Goal: Task Accomplishment & Management: Manage account settings

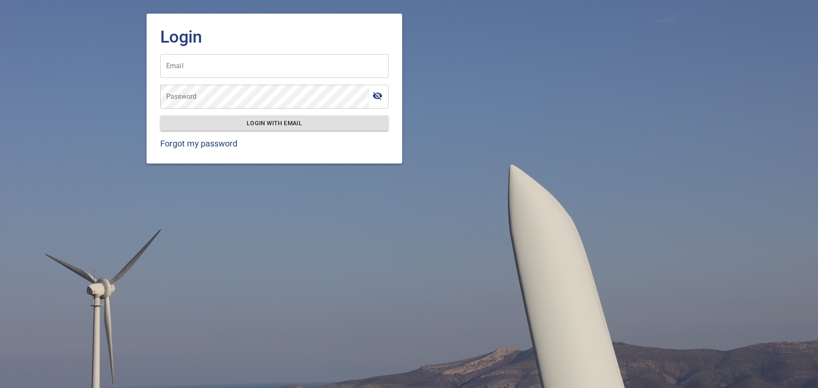
click at [266, 67] on input "Email" at bounding box center [274, 66] width 228 height 24
type input "**********"
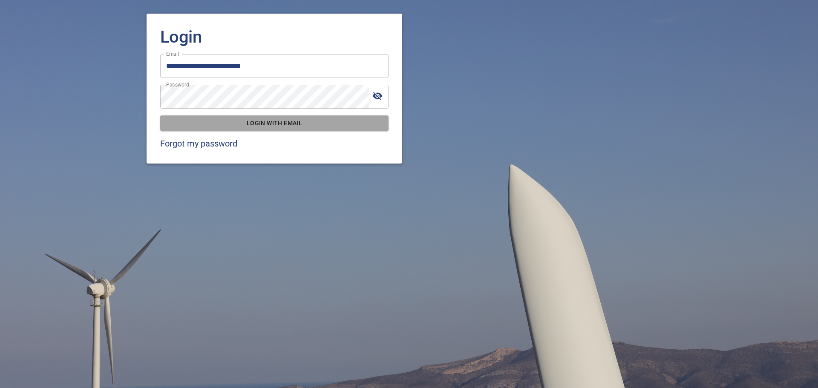
click at [272, 121] on span "Login with email" at bounding box center [274, 123] width 215 height 11
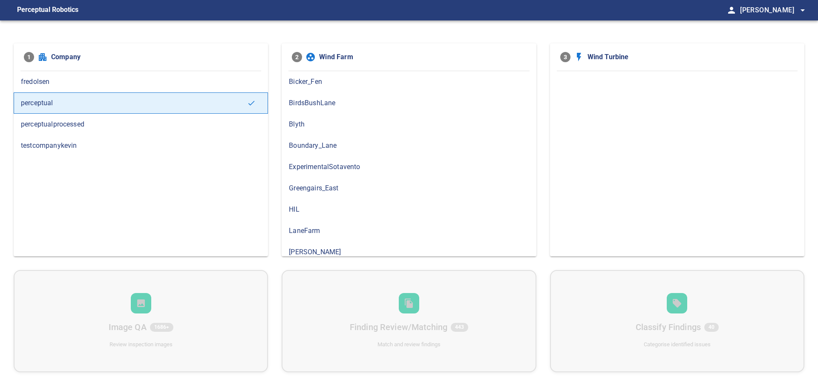
click at [124, 142] on span "testcompanykevin" at bounding box center [141, 146] width 240 height 10
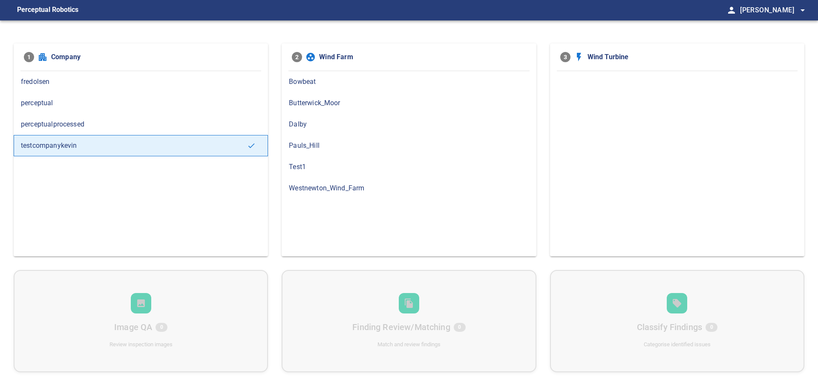
click at [372, 92] on div "Bowbeat" at bounding box center [409, 81] width 254 height 21
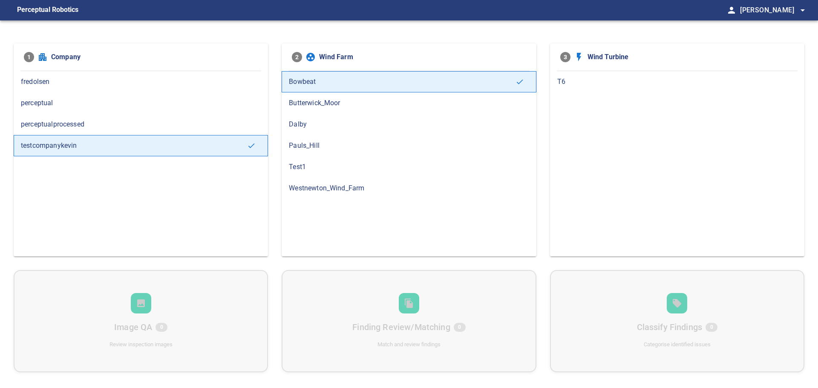
click at [575, 81] on span "T6" at bounding box center [678, 82] width 240 height 10
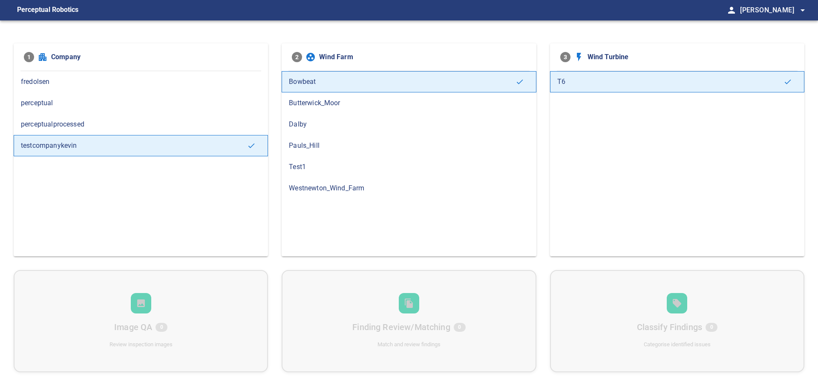
click at [505, 109] on div "Butterwick_Moor" at bounding box center [409, 103] width 254 height 21
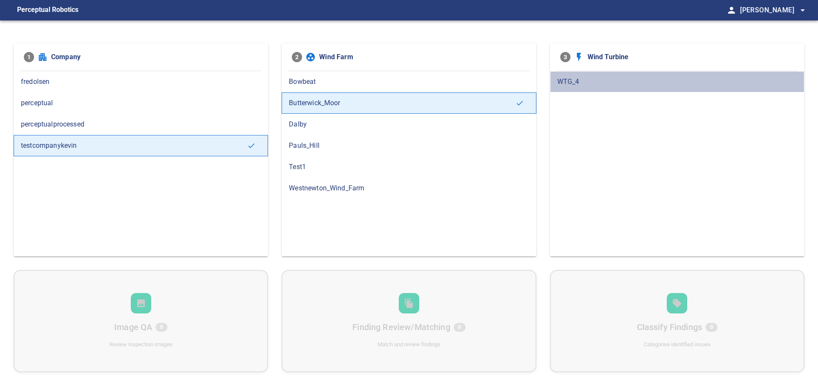
click at [609, 79] on span "WTG_4" at bounding box center [678, 82] width 240 height 10
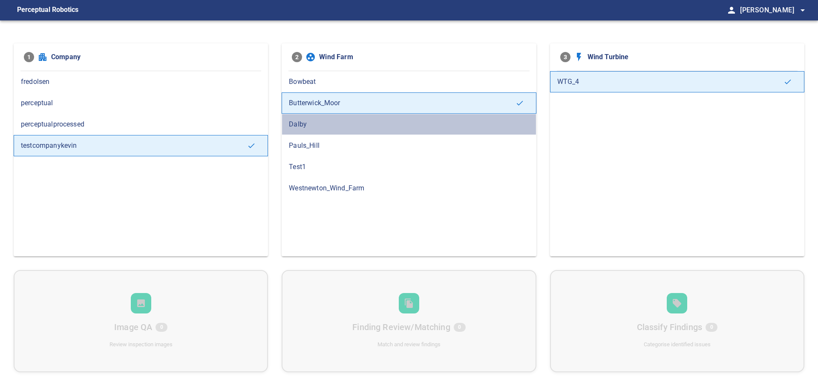
click at [419, 127] on span "Dalby" at bounding box center [409, 124] width 240 height 10
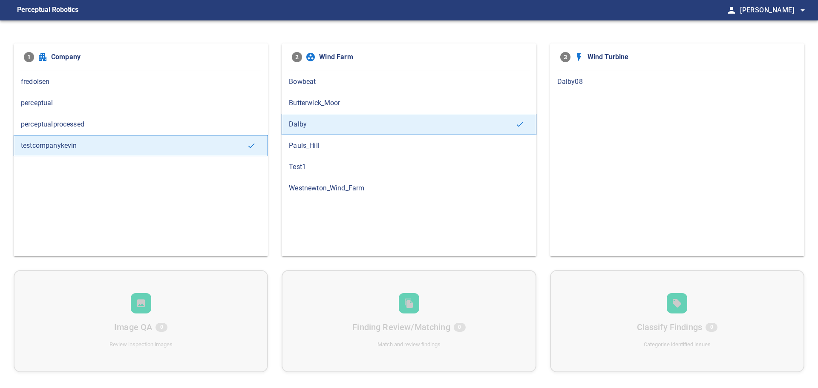
click at [584, 93] on div "Dalby08" at bounding box center [677, 163] width 254 height 185
click at [583, 85] on span "Dalby08" at bounding box center [678, 82] width 240 height 10
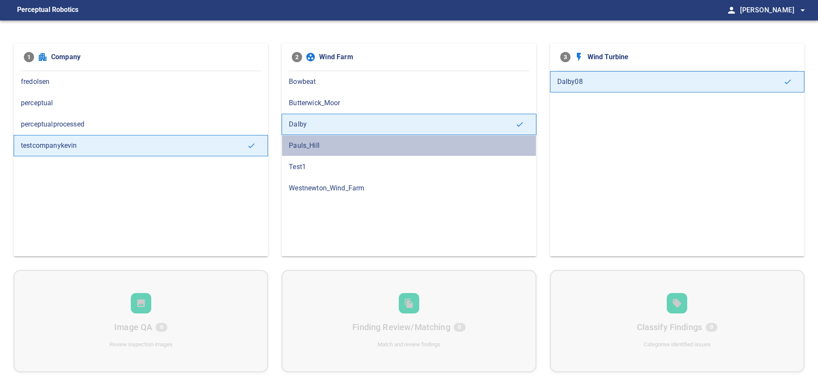
click at [400, 150] on span "Pauls_Hill" at bounding box center [409, 146] width 240 height 10
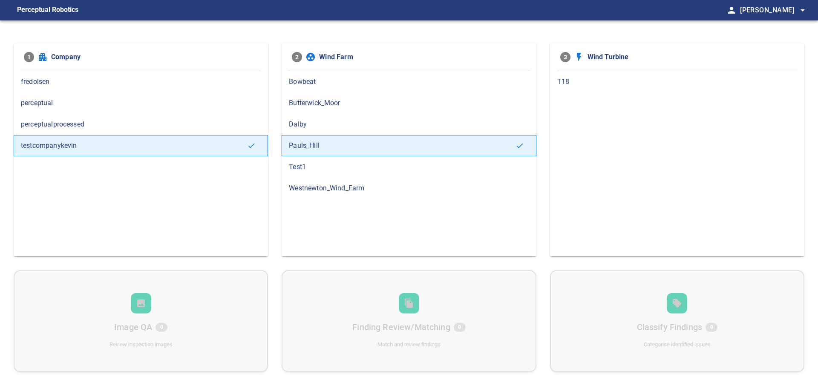
click at [593, 83] on span "T18" at bounding box center [678, 82] width 240 height 10
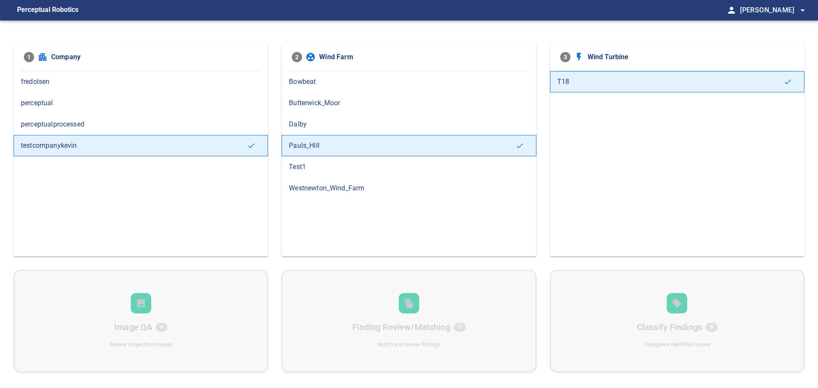
click at [391, 174] on div "Test1" at bounding box center [409, 166] width 254 height 21
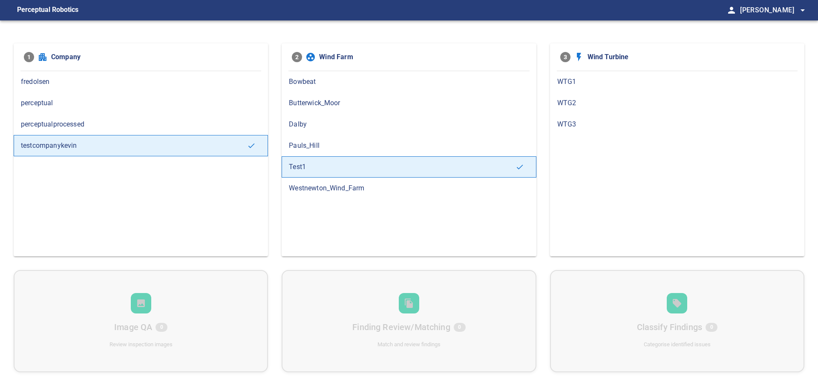
click at [595, 88] on div "WTG1" at bounding box center [677, 81] width 254 height 21
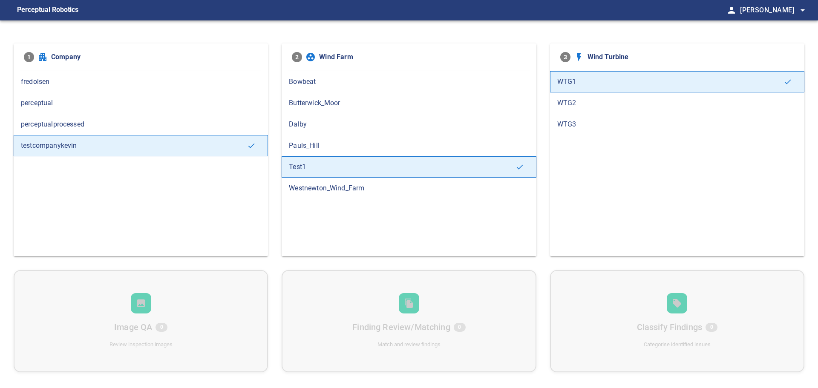
click at [592, 96] on div "WTG2" at bounding box center [677, 103] width 254 height 21
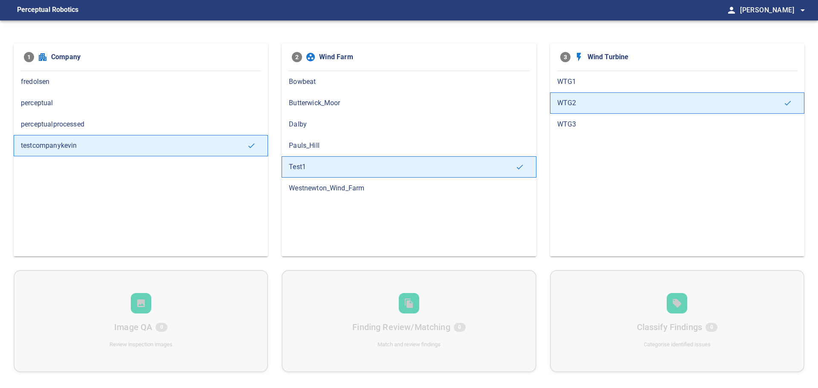
click at [585, 118] on div "WTG3" at bounding box center [677, 124] width 254 height 21
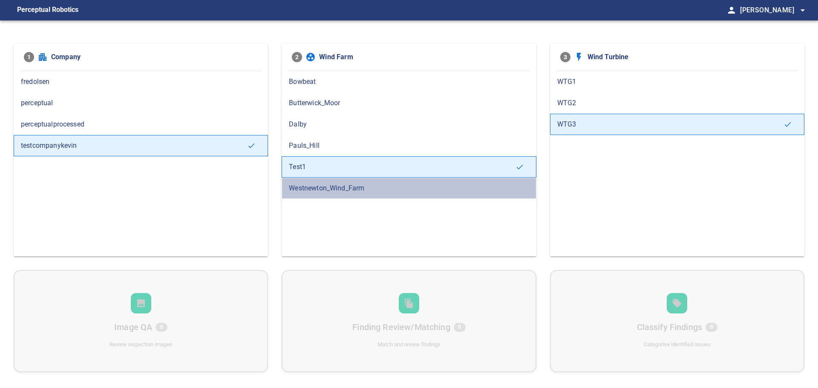
click at [377, 194] on div "Westnewton_Wind_Farm" at bounding box center [409, 188] width 254 height 21
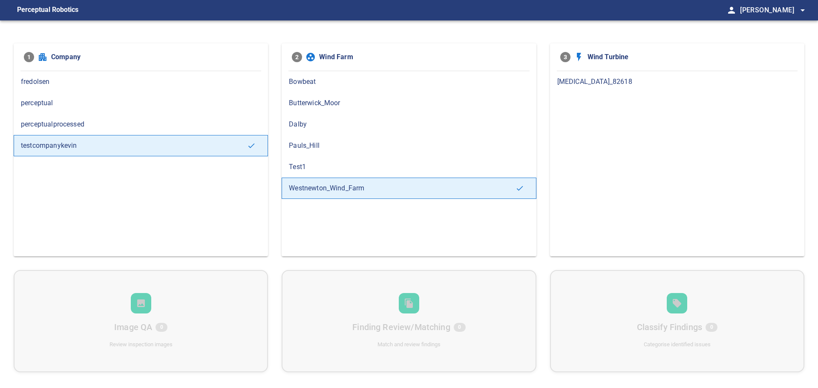
click at [599, 74] on div "T3_82618" at bounding box center [677, 81] width 254 height 21
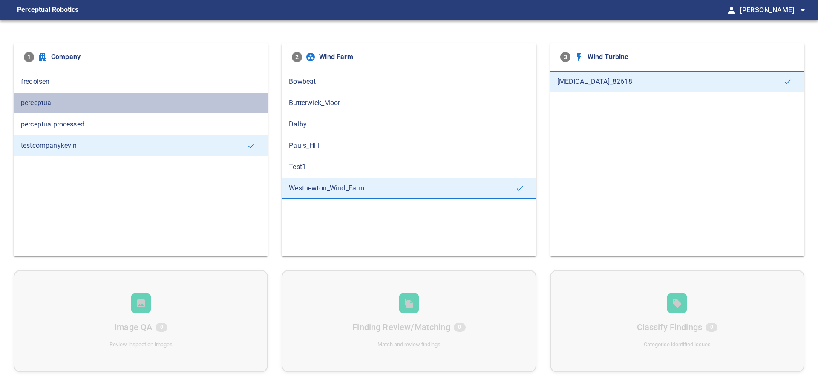
click at [115, 102] on span "perceptual" at bounding box center [141, 103] width 240 height 10
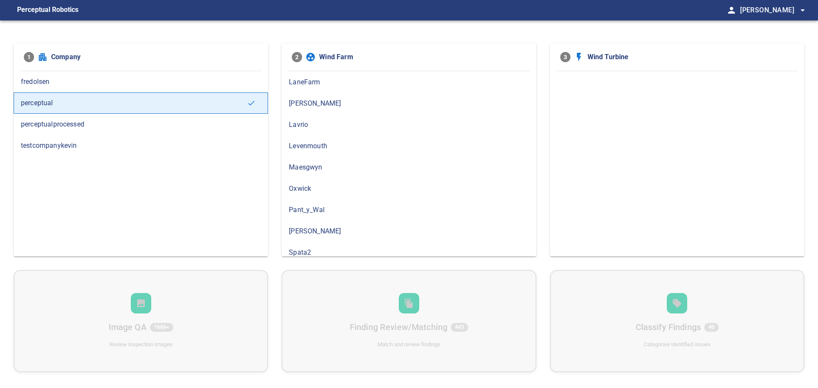
scroll to position [283, 0]
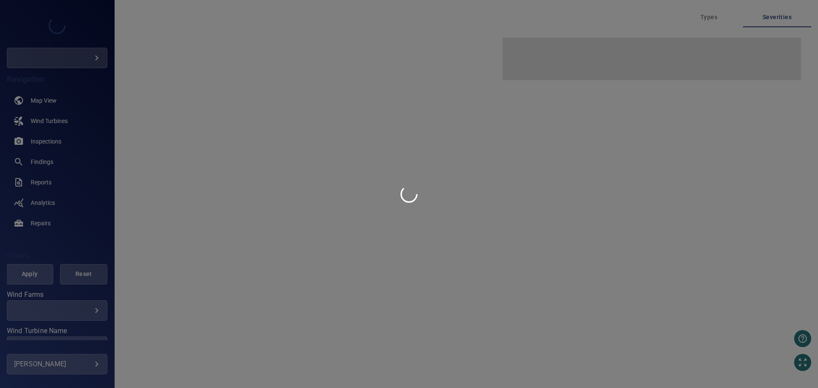
type input "**********"
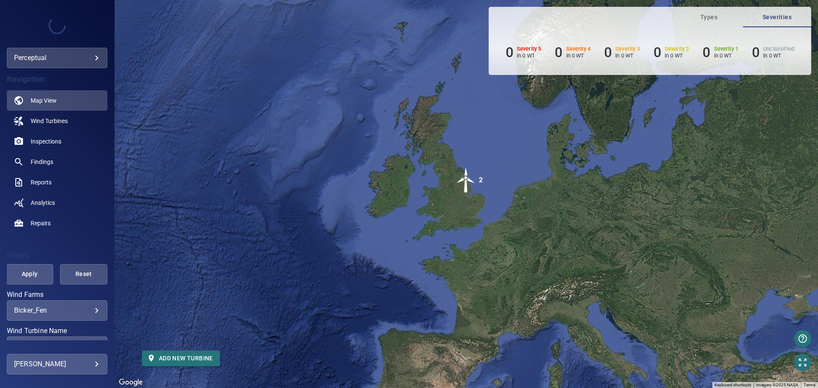
click at [46, 368] on body "**********" at bounding box center [409, 194] width 818 height 388
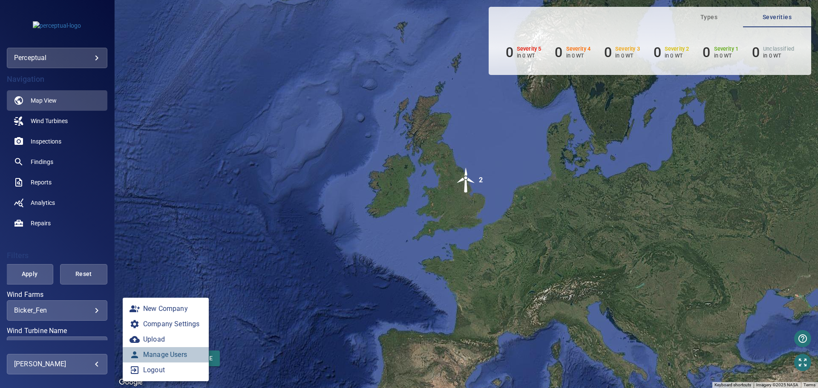
click at [168, 356] on link "Manage Users" at bounding box center [166, 354] width 86 height 15
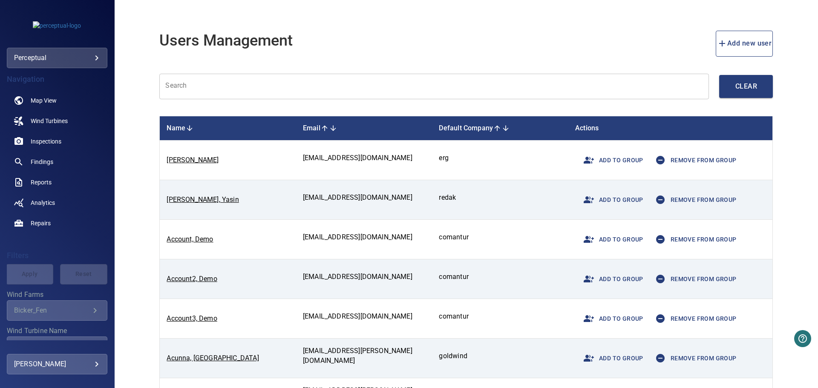
click at [227, 89] on input "text" at bounding box center [434, 87] width 550 height 26
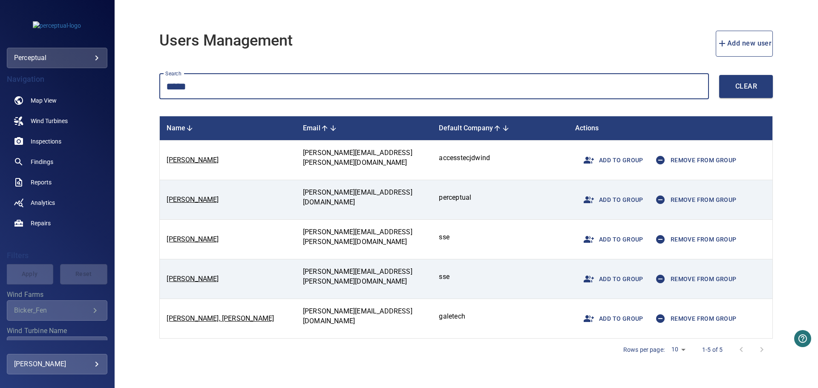
type input "*****"
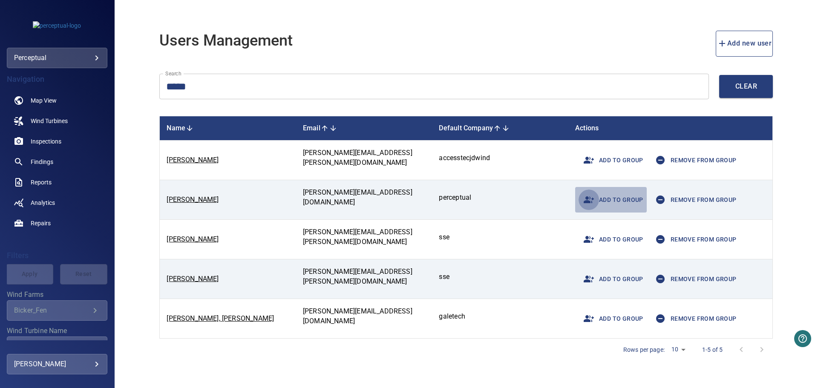
click at [590, 202] on icon "button" at bounding box center [589, 200] width 10 height 7
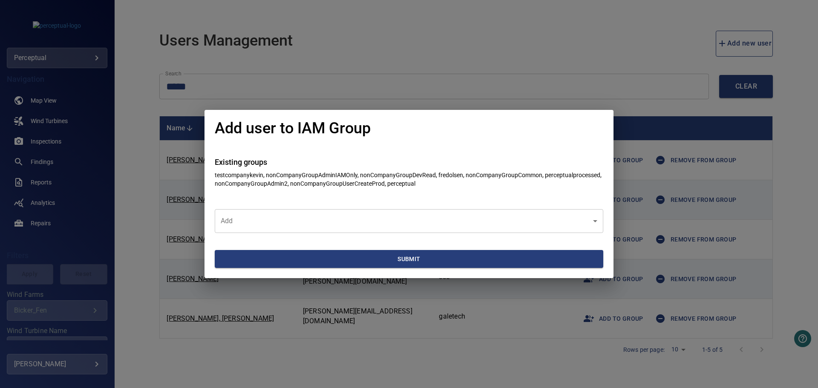
click at [412, 218] on body "**********" at bounding box center [409, 194] width 818 height 388
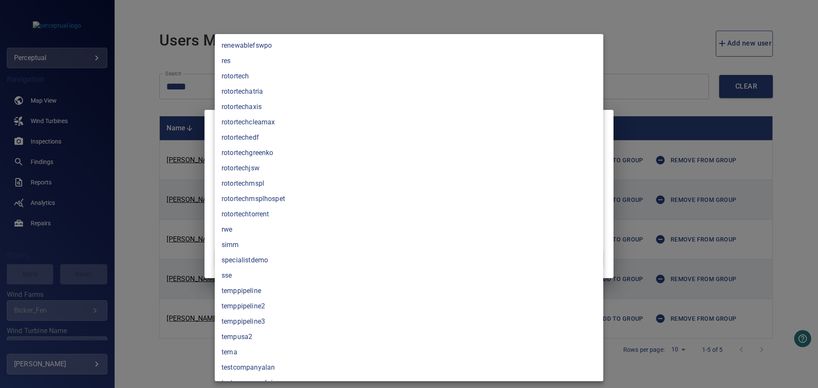
scroll to position [2821, 0]
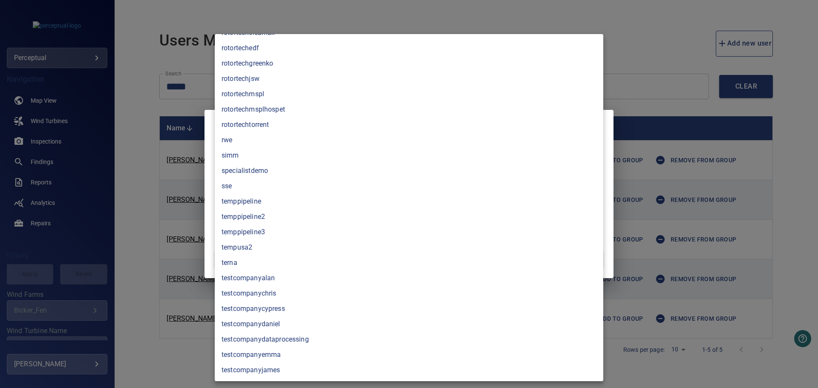
click at [401, 171] on li "specialistdemo" at bounding box center [409, 170] width 389 height 15
type input "**********"
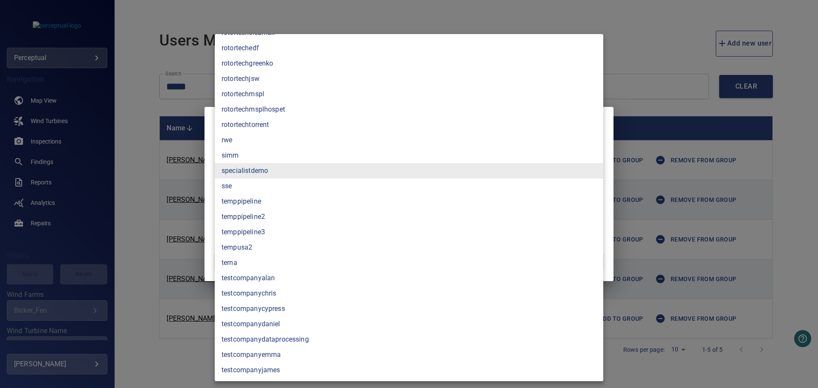
click at [609, 218] on div at bounding box center [409, 194] width 818 height 388
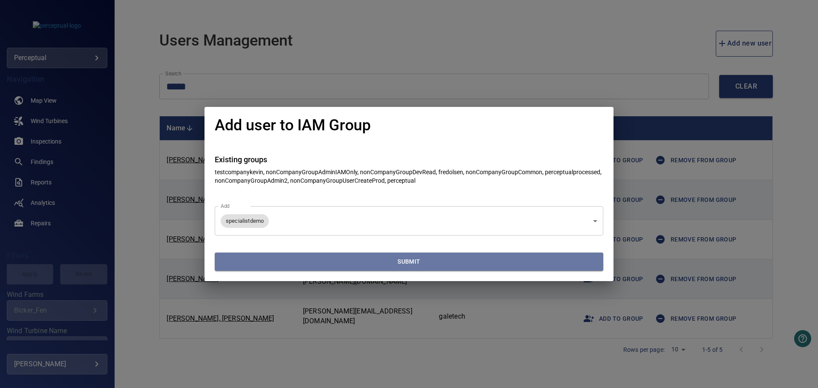
click at [491, 257] on span "Submit" at bounding box center [409, 262] width 382 height 11
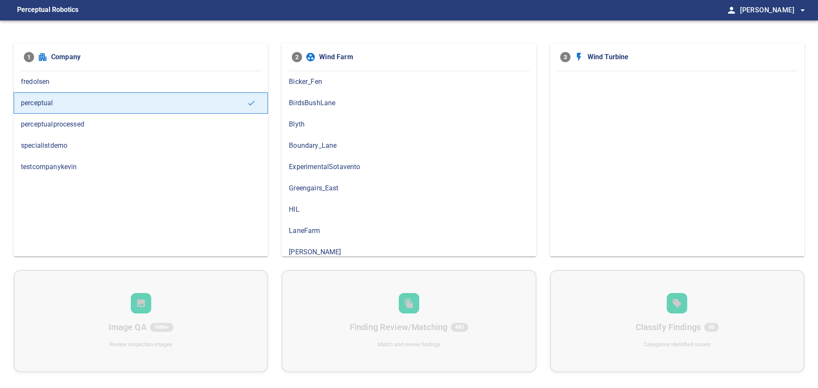
click at [147, 150] on span "specialistdemo" at bounding box center [141, 146] width 240 height 10
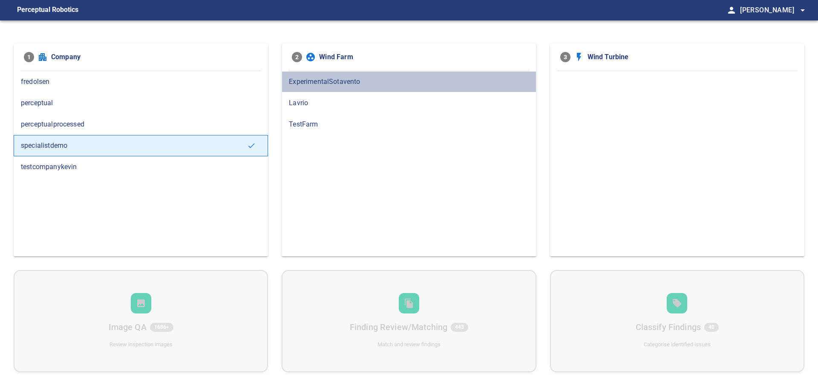
click at [313, 86] on span "ExperimentalSotavento" at bounding box center [409, 82] width 240 height 10
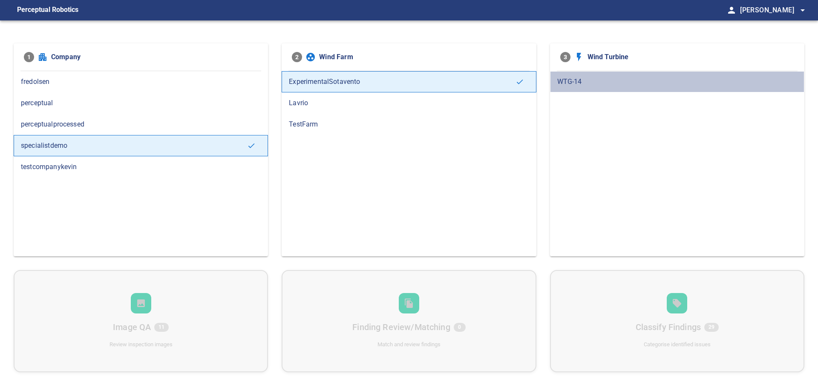
click at [577, 85] on span "WTG-14" at bounding box center [678, 82] width 240 height 10
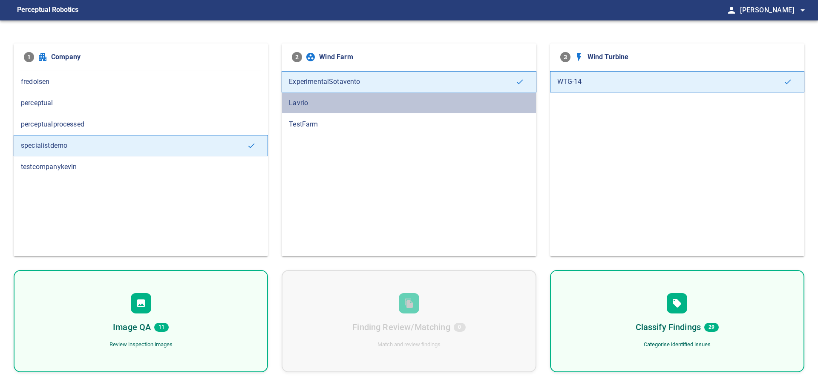
click at [331, 101] on span "Lavrio" at bounding box center [409, 103] width 240 height 10
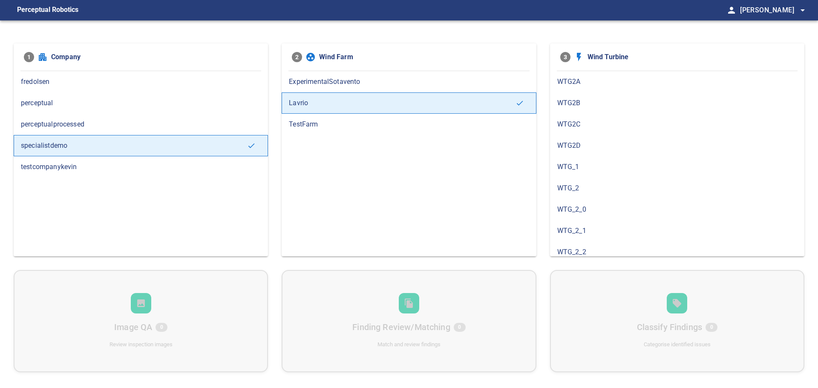
click at [562, 81] on span "WTG2A" at bounding box center [678, 82] width 240 height 10
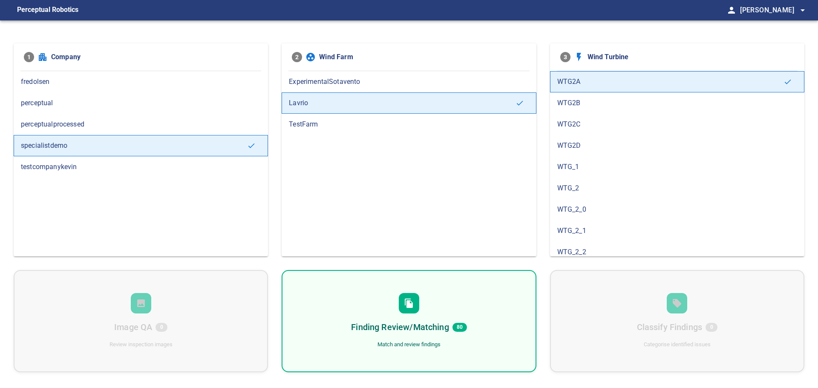
click at [500, 292] on div "Finding Review/Matching 80 Match and review findings" at bounding box center [409, 321] width 254 height 102
